Goal: Information Seeking & Learning: Learn about a topic

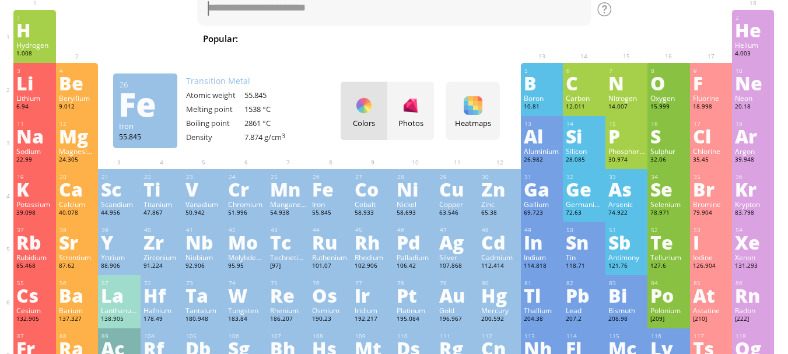
scroll to position [117, 0]
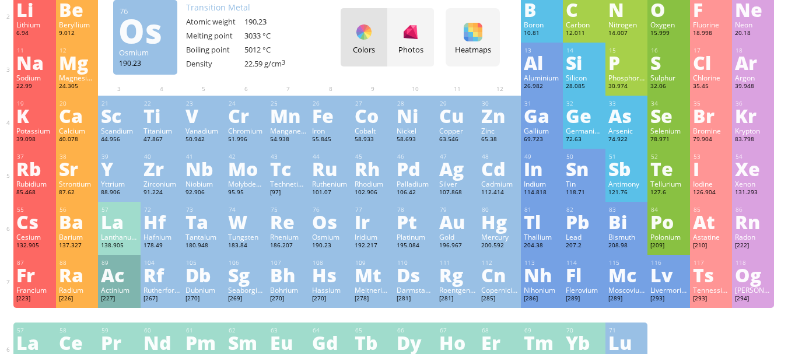
click at [320, 225] on div "Os" at bounding box center [330, 221] width 36 height 19
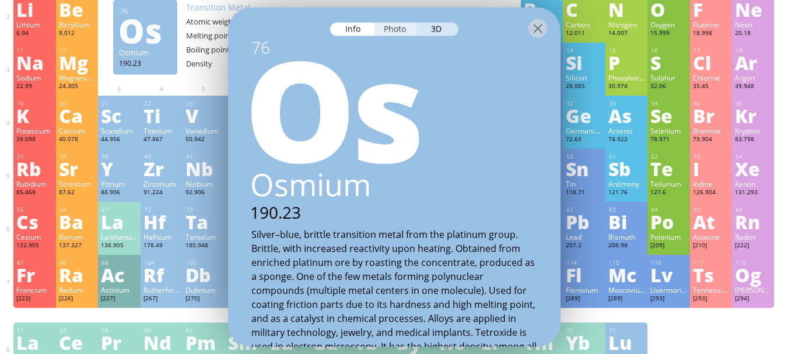
click at [394, 29] on div "Photo" at bounding box center [396, 28] width 42 height 13
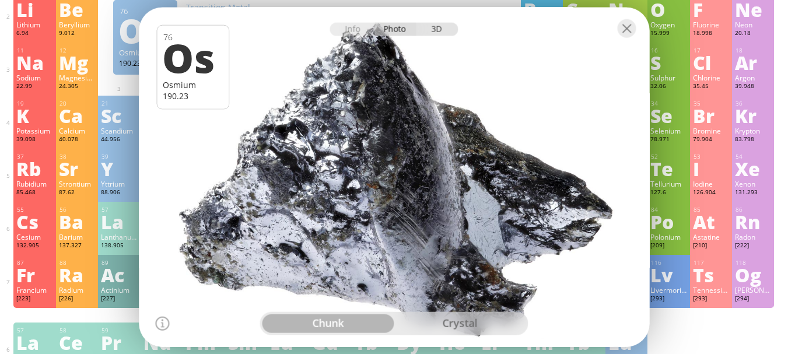
click at [434, 25] on div "3D" at bounding box center [438, 28] width 42 height 13
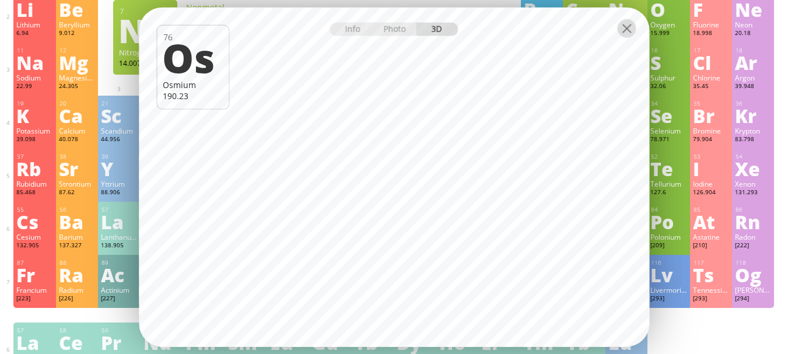
click at [629, 28] on div at bounding box center [626, 28] width 19 height 19
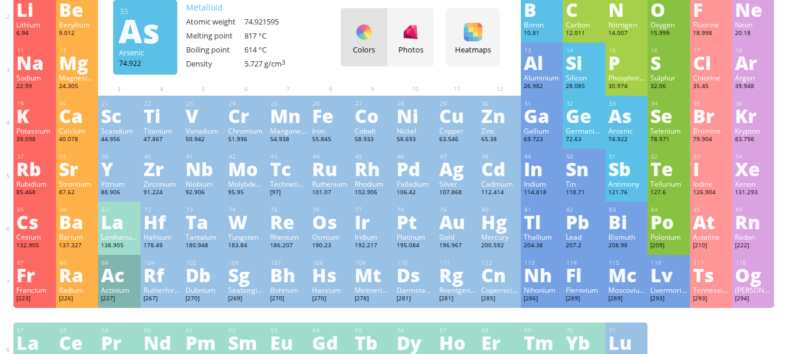
click at [611, 119] on div "19 K Potassium 39.098 −1, +1 −1, +1 63.38 °C 759 °C 0.856 g/cm 3 [Ar]4s 1 20 Ca…" at bounding box center [393, 122] width 761 height 53
click at [635, 106] on div "As" at bounding box center [626, 115] width 36 height 19
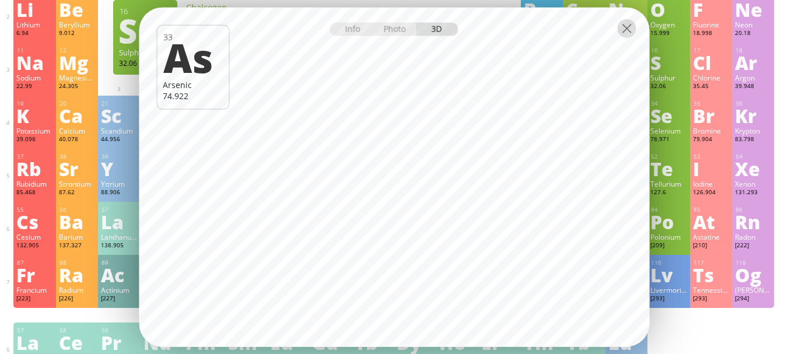
click at [630, 29] on div at bounding box center [626, 28] width 19 height 19
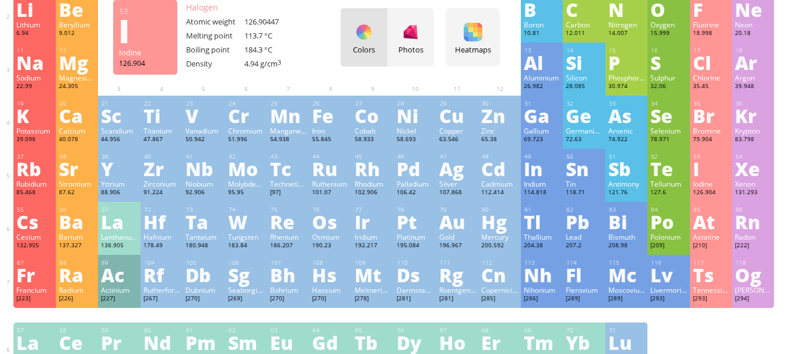
click at [716, 178] on div "53 I Iodine 126.904 −1, +1, +2, +3, +4, +5, +6, +7 −1, +1, +2, +3, +4, +5, +6, …" at bounding box center [711, 175] width 42 height 53
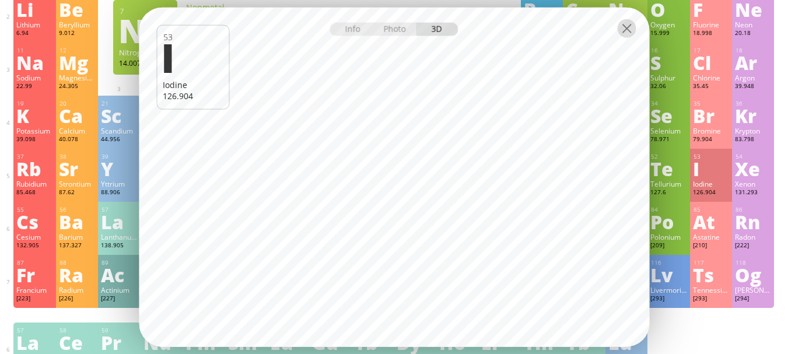
click at [632, 27] on div at bounding box center [626, 28] width 19 height 19
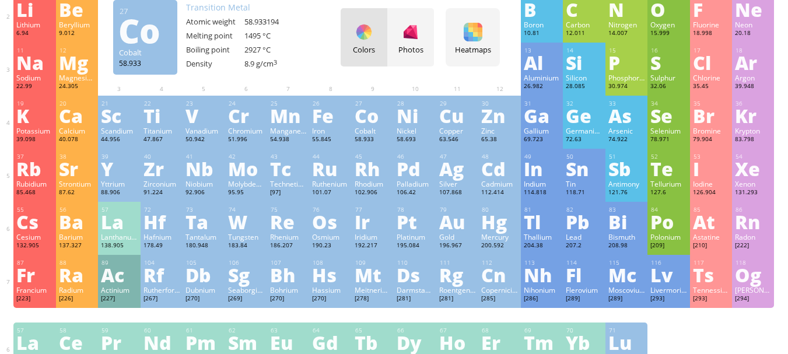
click at [420, 33] on div at bounding box center [410, 32] width 19 height 19
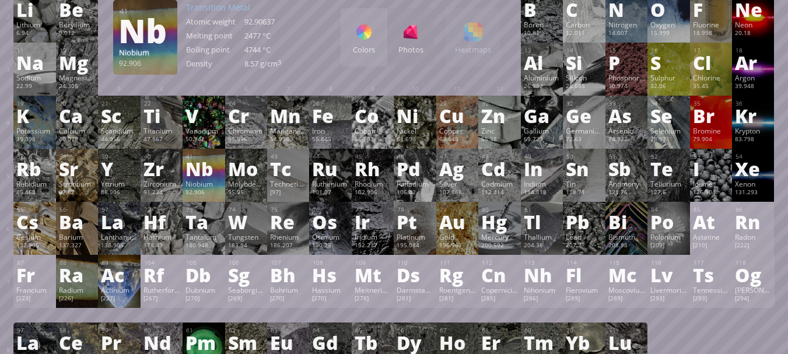
click at [200, 162] on div "Nb" at bounding box center [204, 168] width 36 height 19
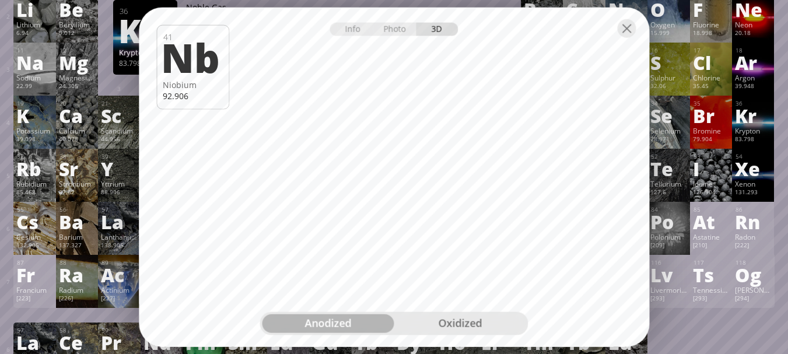
click at [434, 321] on div "oxidized" at bounding box center [460, 323] width 132 height 19
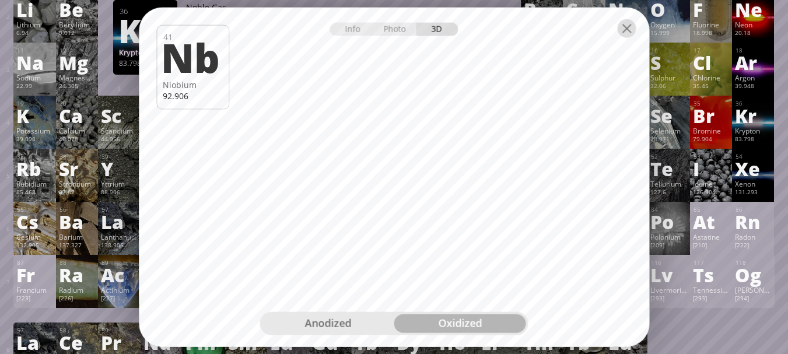
click at [624, 30] on div at bounding box center [626, 28] width 19 height 19
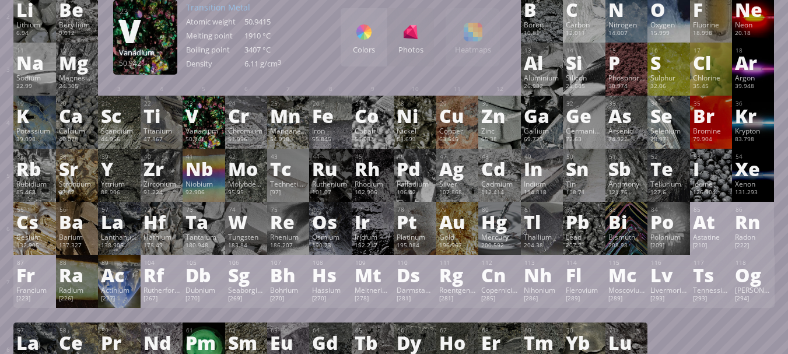
click at [221, 113] on div "V" at bounding box center [204, 115] width 36 height 19
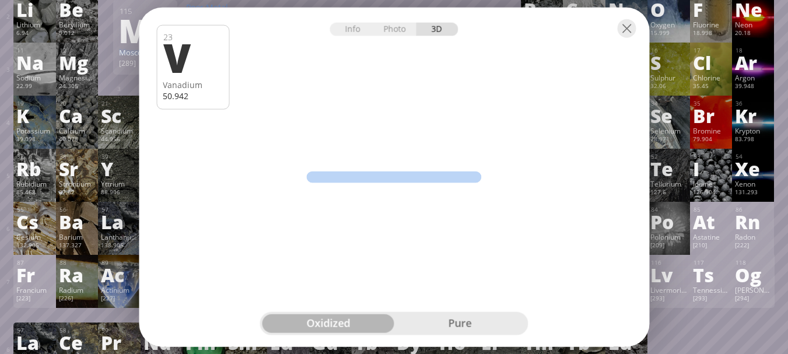
click at [513, 322] on div "pure" at bounding box center [460, 323] width 132 height 19
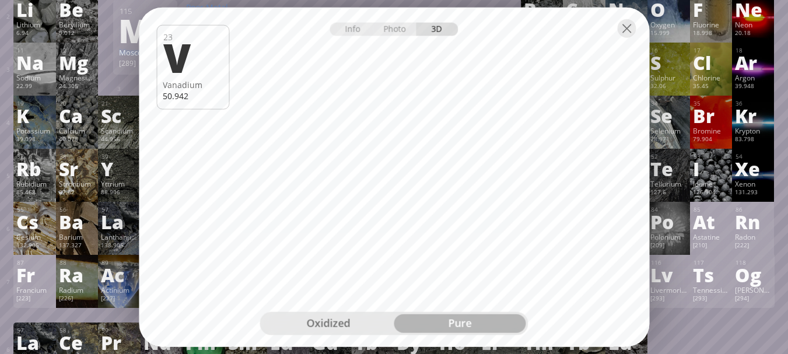
drag, startPoint x: 312, startPoint y: 316, endPoint x: 305, endPoint y: 317, distance: 6.7
click at [310, 316] on div "oxidized" at bounding box center [329, 323] width 132 height 19
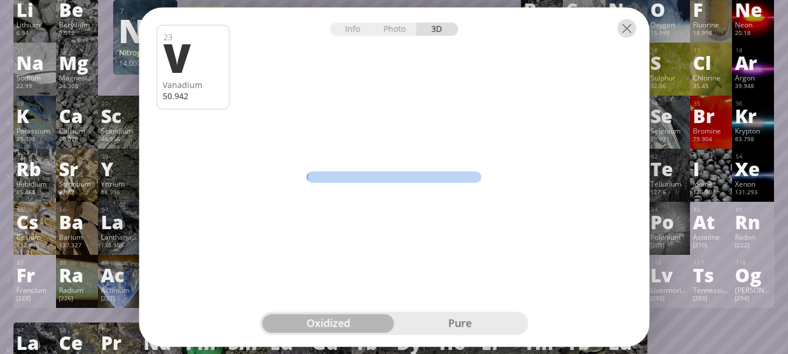
click at [622, 32] on div at bounding box center [626, 28] width 19 height 19
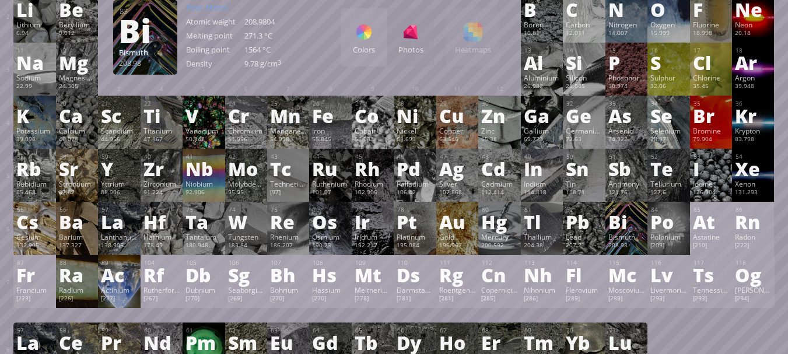
click at [621, 219] on div "Bi" at bounding box center [626, 221] width 36 height 19
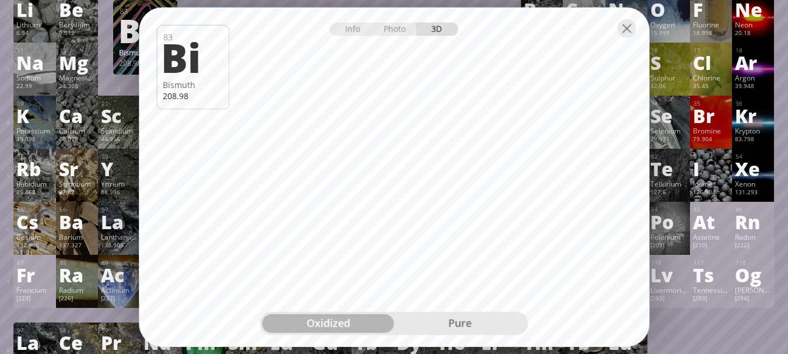
click at [130, 206] on div "57" at bounding box center [120, 210] width 36 height 8
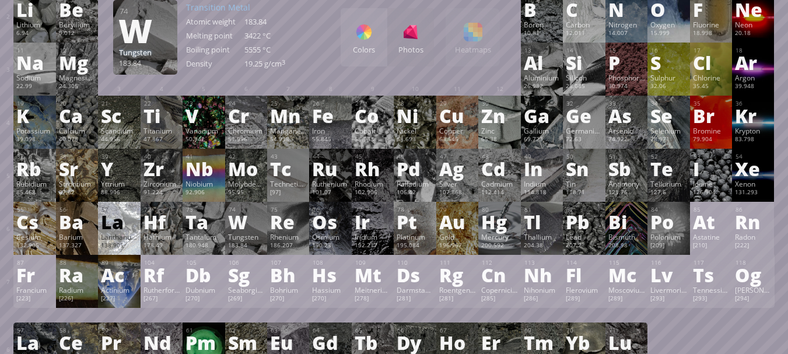
drag, startPoint x: 267, startPoint y: 219, endPoint x: 425, endPoint y: 223, distance: 158.1
click at [284, 222] on div "55 Cs Cesium 132.905 −1, +1 −1, +1 28.44 °C 671 °C 1.879 g/cm 3 [Xe]6s 1 56 Ba …" at bounding box center [393, 228] width 761 height 53
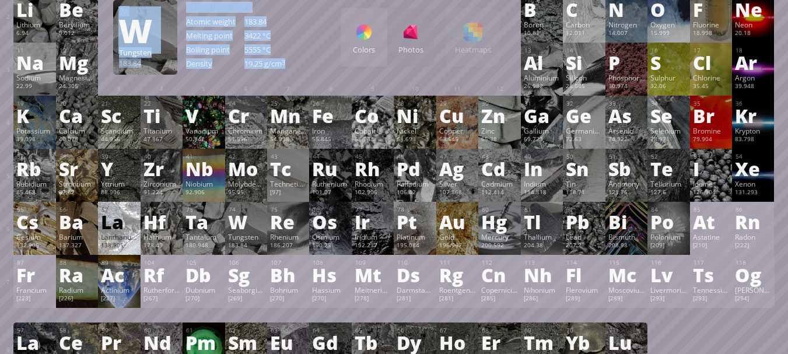
click at [375, 221] on div "55 Cs Cesium 132.905 −1, +1 −1, +1 28.44 °C 671 °C 1.879 g/cm 3 [Xe]6s 1 56 Ba …" at bounding box center [393, 228] width 761 height 53
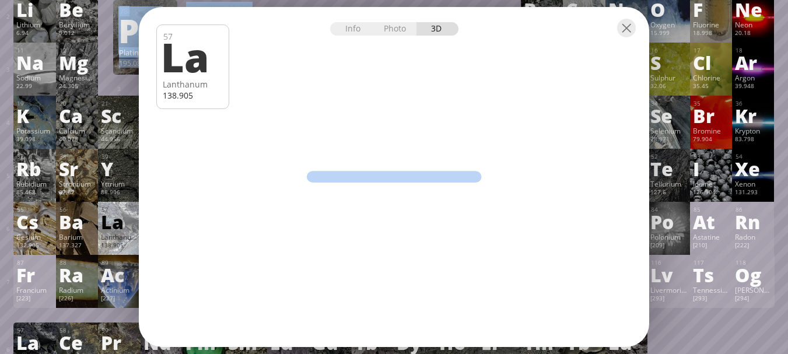
drag, startPoint x: 425, startPoint y: 223, endPoint x: 482, endPoint y: 207, distance: 60.2
click at [471, 212] on div "Info Photo 3D Info Photo 3D 57 La Lanthanum 138.905 Pure osmium, 99.99% fine Bj…" at bounding box center [394, 177] width 510 height 340
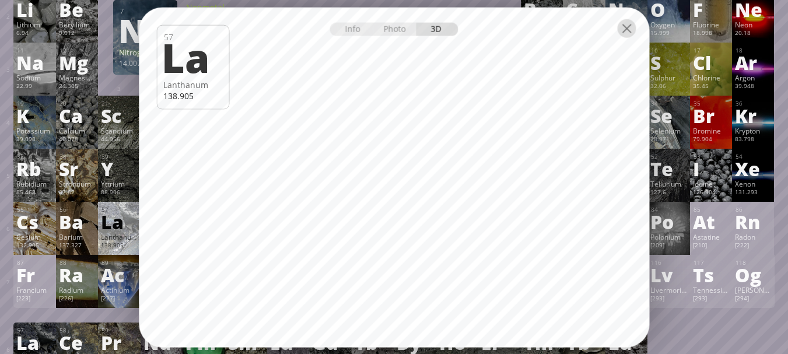
click at [619, 27] on div at bounding box center [626, 28] width 19 height 19
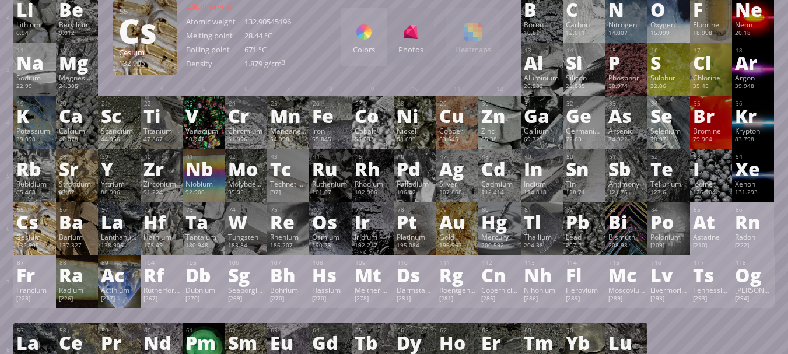
click at [30, 220] on div "Cs" at bounding box center [34, 221] width 36 height 19
click at [0, 0] on div "Info Photo 3D Info Photo 3D 57 La Lanthanum 138.905 Pure osmium, 99.99% fine Bj…" at bounding box center [0, 0] width 0 height 0
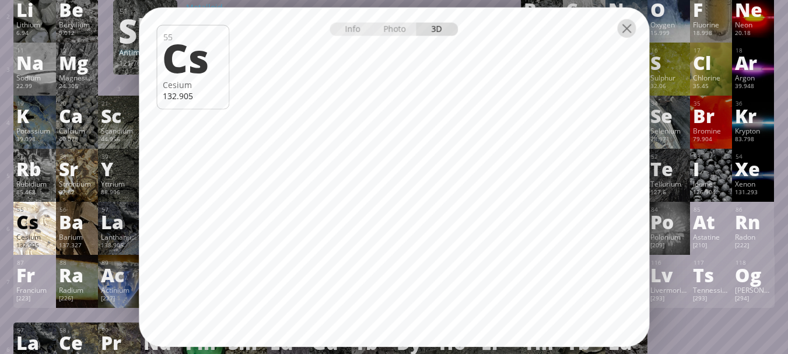
click at [631, 32] on div at bounding box center [626, 28] width 19 height 19
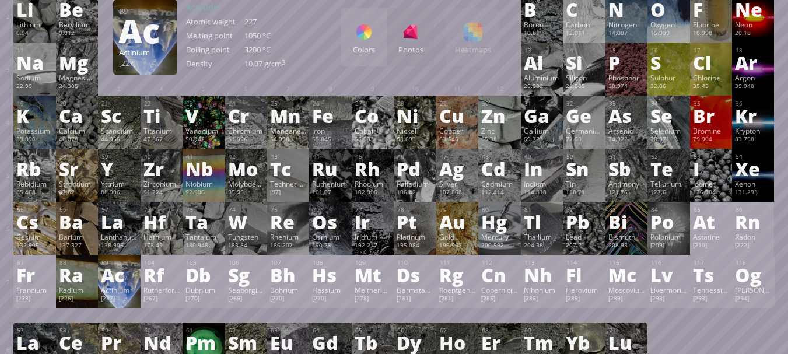
click at [128, 283] on div "Ac" at bounding box center [119, 274] width 36 height 19
click at [0, 0] on div "Info Photo 3D Info Photo 3D 55 Cs Cesium 132.905 Pure osmium, 99.99% fine Bjoer…" at bounding box center [0, 0] width 0 height 0
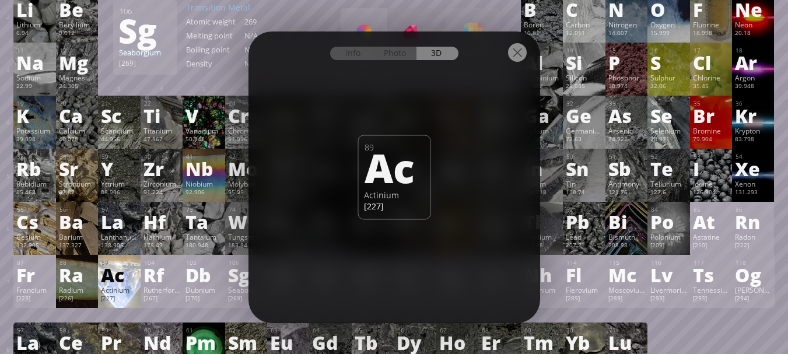
drag, startPoint x: 370, startPoint y: 170, endPoint x: 345, endPoint y: 195, distance: 35.1
click at [336, 201] on div "Info Photo 3D Info Photo 3D 89 Ac Actinium [227] Pure osmium, 99.99% fine [PERS…" at bounding box center [395, 178] width 292 height 292
click at [397, 54] on div "Photo" at bounding box center [396, 53] width 42 height 13
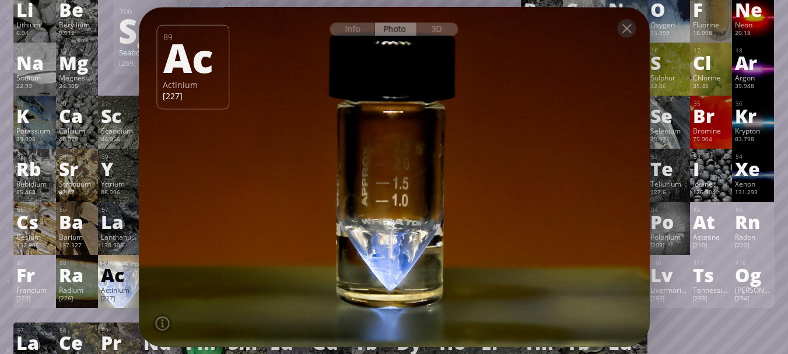
drag, startPoint x: 416, startPoint y: 172, endPoint x: 285, endPoint y: 186, distance: 132.0
click at [285, 186] on div at bounding box center [395, 177] width 516 height 344
click at [442, 31] on div "3D" at bounding box center [438, 28] width 42 height 13
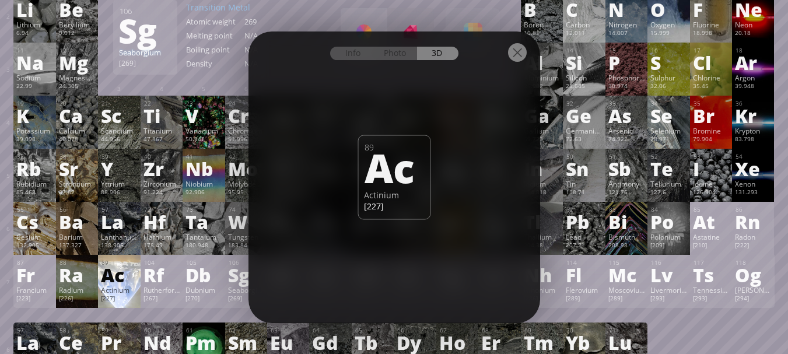
click at [516, 51] on div at bounding box center [517, 52] width 19 height 19
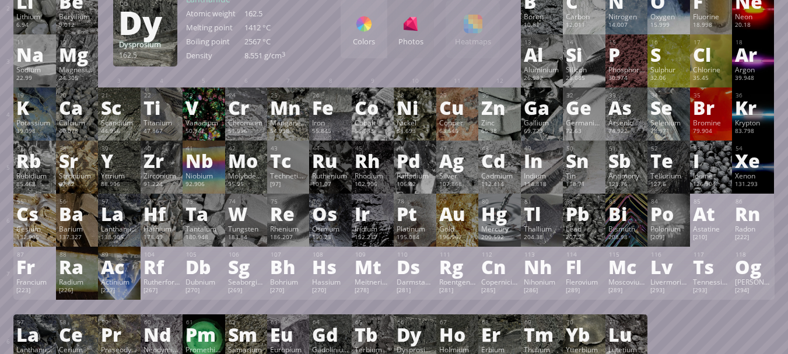
scroll to position [292, 0]
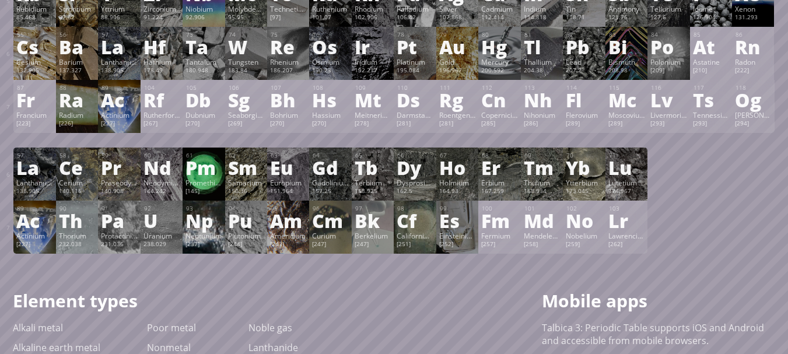
click at [219, 153] on div "61" at bounding box center [204, 156] width 36 height 8
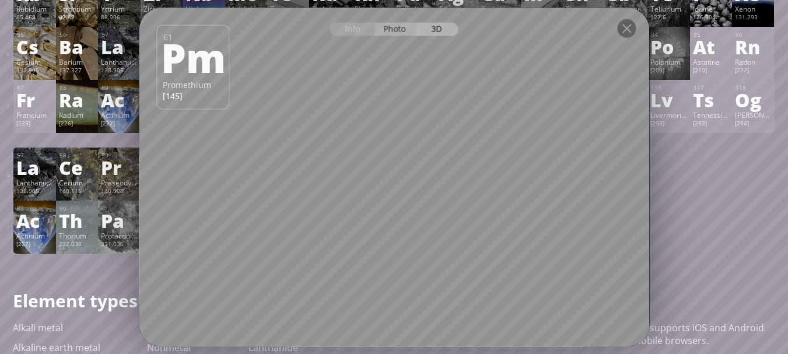
click at [407, 26] on div "Photo" at bounding box center [396, 28] width 42 height 13
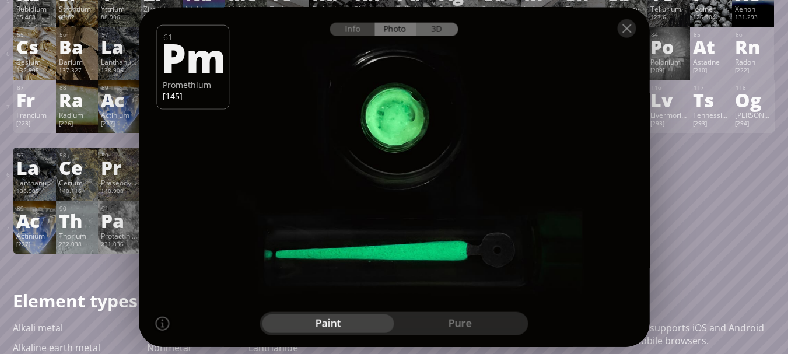
click at [436, 24] on div "3D" at bounding box center [438, 28] width 42 height 13
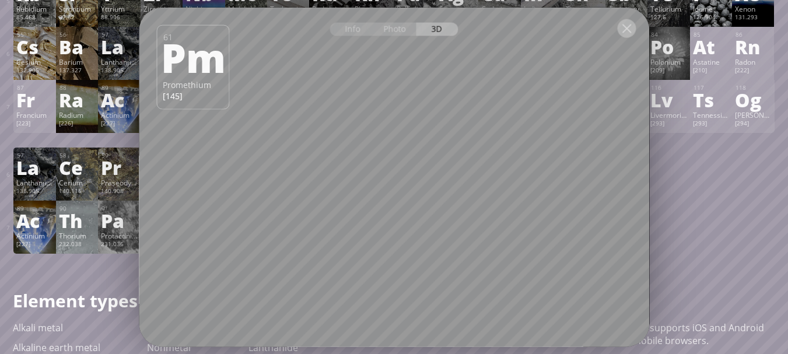
click at [627, 32] on div at bounding box center [626, 28] width 19 height 19
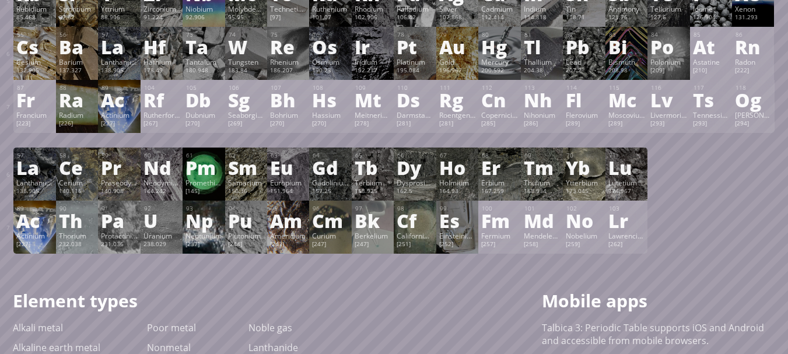
click at [34, 218] on div "Ac" at bounding box center [34, 220] width 36 height 19
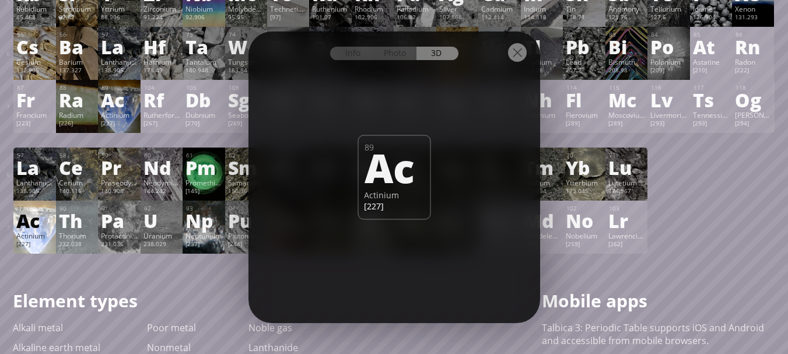
click at [522, 54] on div at bounding box center [517, 52] width 19 height 19
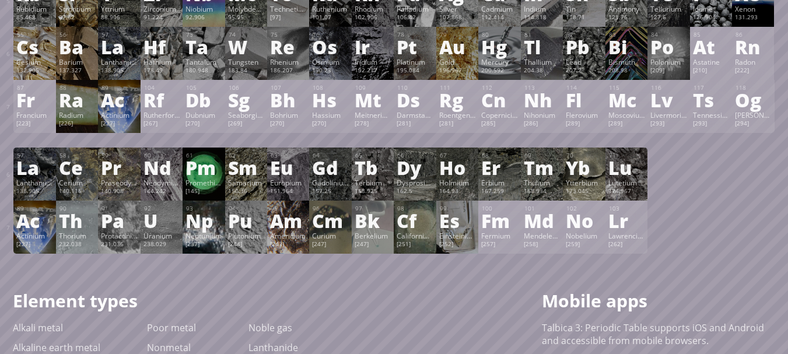
click at [451, 226] on div "Es" at bounding box center [457, 220] width 36 height 19
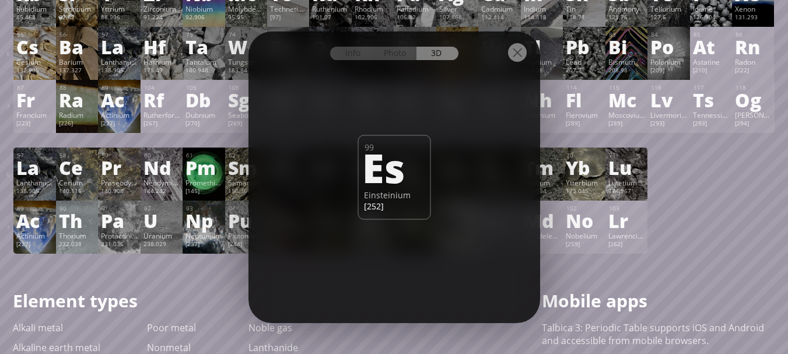
click at [523, 47] on div at bounding box center [517, 52] width 19 height 19
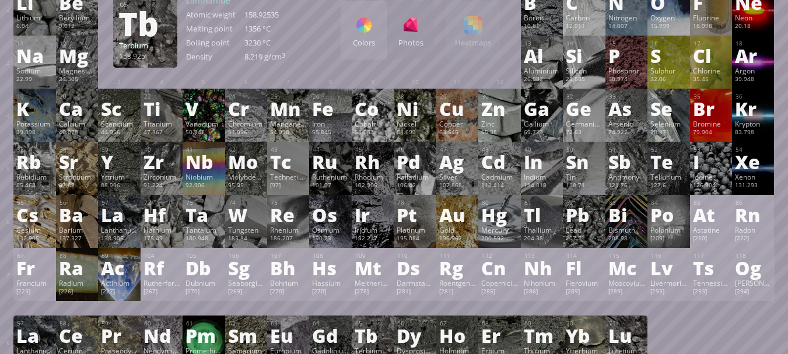
scroll to position [117, 0]
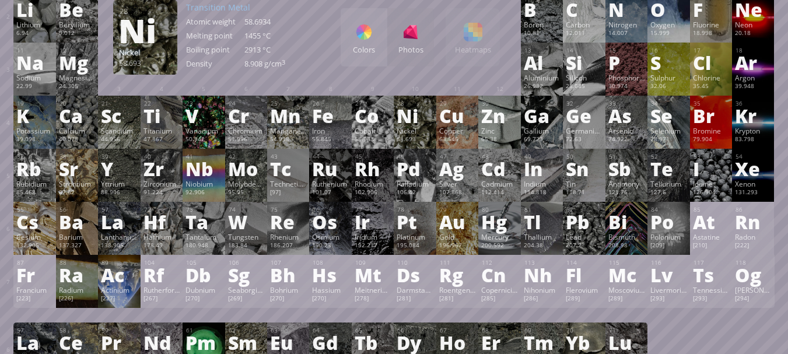
click at [470, 43] on div "Colors Photos Heatmaps Heatmaps Normal mode Melting point Boiling point Density…" at bounding box center [420, 37] width 159 height 58
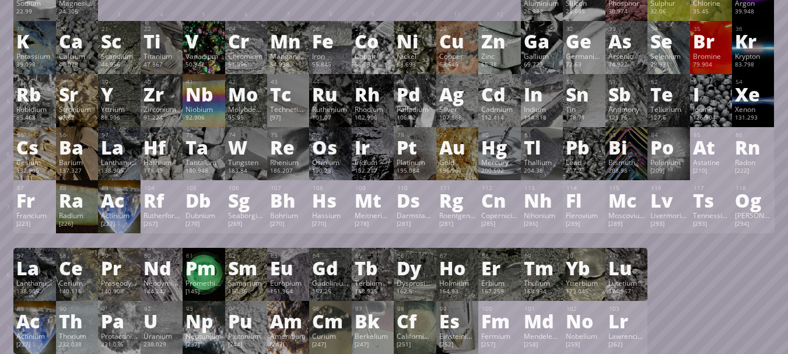
scroll to position [233, 0]
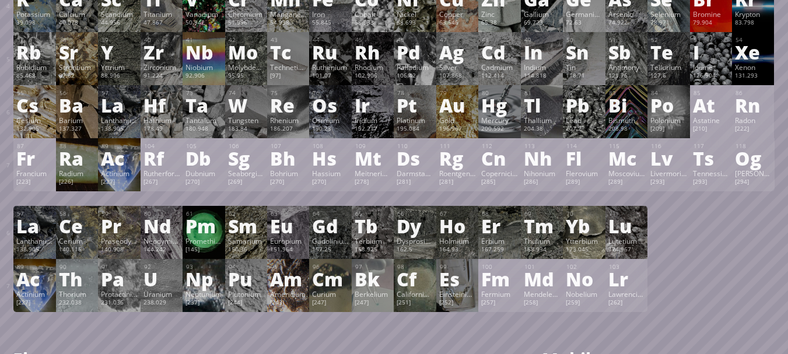
click at [584, 110] on div "Pb" at bounding box center [584, 105] width 36 height 19
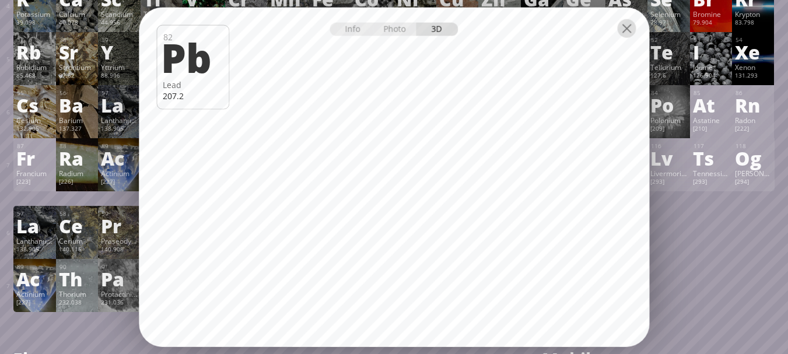
click at [630, 24] on div at bounding box center [626, 28] width 19 height 19
